Goal: Navigation & Orientation: Find specific page/section

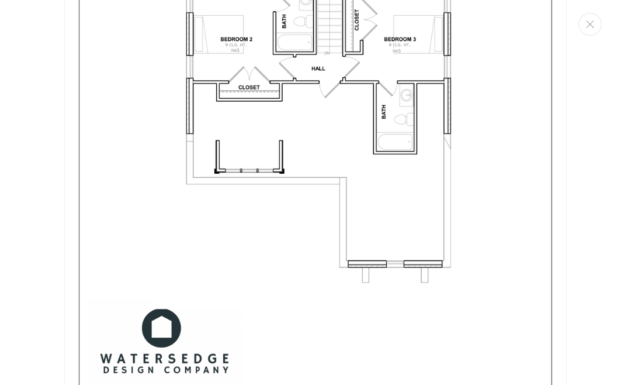
scroll to position [2239, 0]
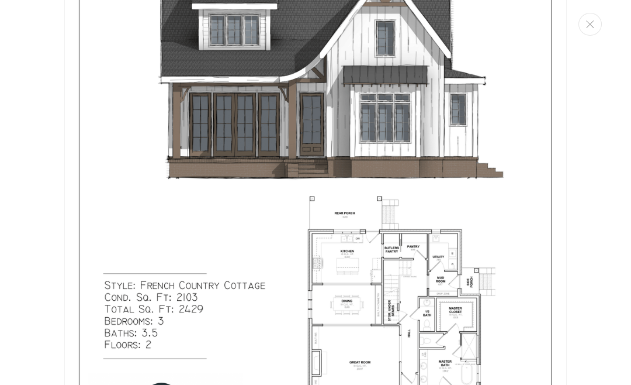
click at [592, 27] on icon "Close" at bounding box center [590, 24] width 8 height 8
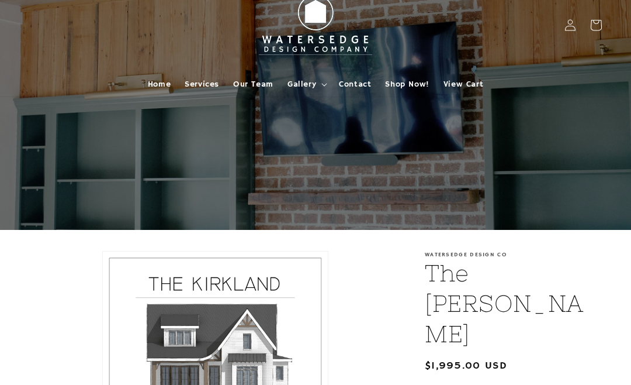
scroll to position [0, 0]
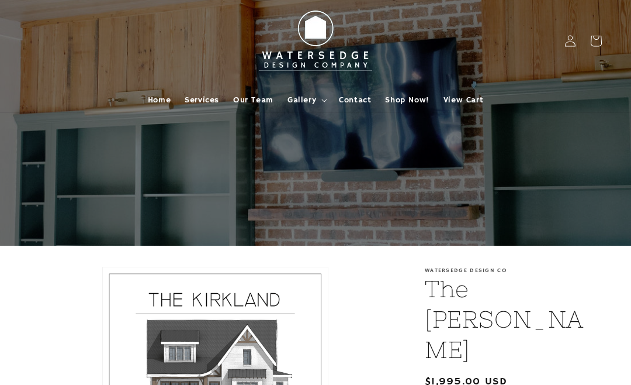
click at [313, 98] on span "Gallery" at bounding box center [302, 100] width 29 height 11
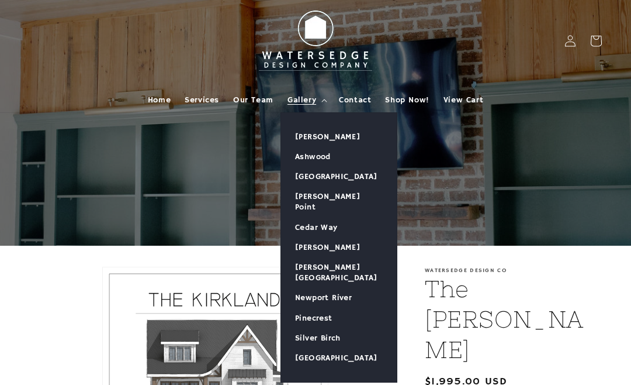
click at [324, 134] on link "[PERSON_NAME]" at bounding box center [339, 137] width 116 height 20
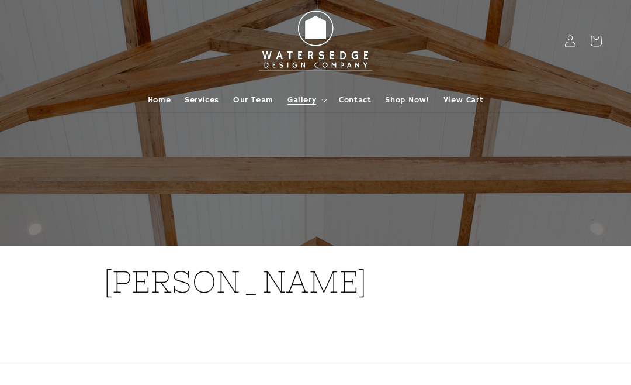
click at [302, 102] on span "Gallery" at bounding box center [302, 100] width 29 height 11
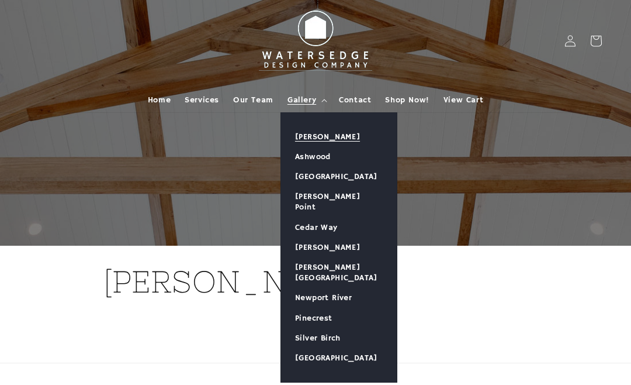
click at [319, 154] on link "Ashwood" at bounding box center [339, 157] width 116 height 20
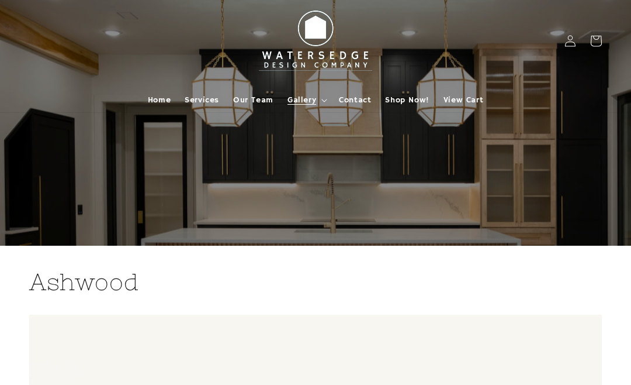
click at [310, 98] on span "Gallery" at bounding box center [302, 100] width 29 height 11
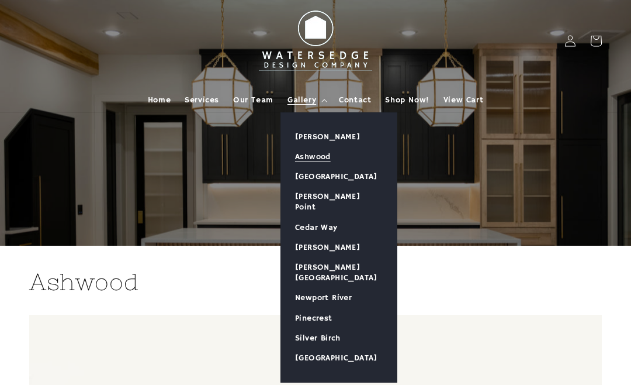
click at [346, 174] on link "[GEOGRAPHIC_DATA]" at bounding box center [339, 177] width 116 height 20
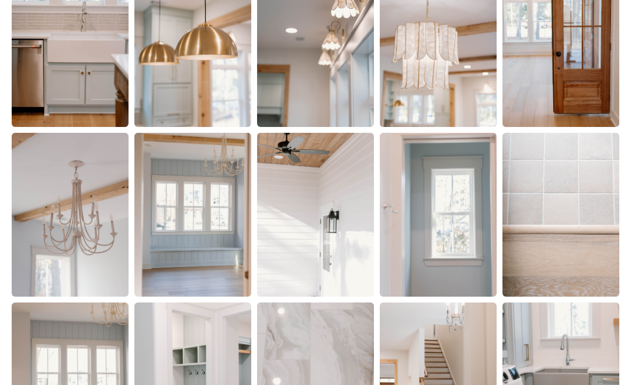
scroll to position [1842, 0]
